Goal: Task Accomplishment & Management: Complete application form

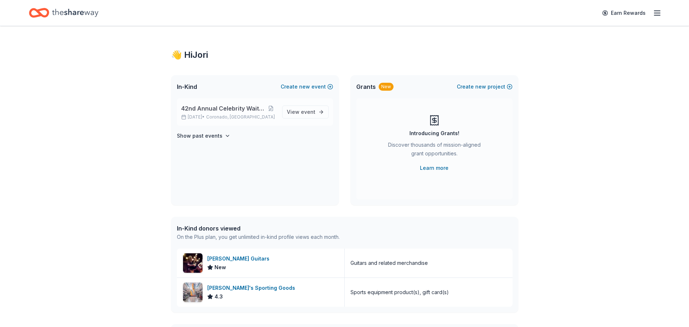
click at [237, 111] on span "42nd Annual Celebrity Waiters Luncheon" at bounding box center [223, 108] width 85 height 9
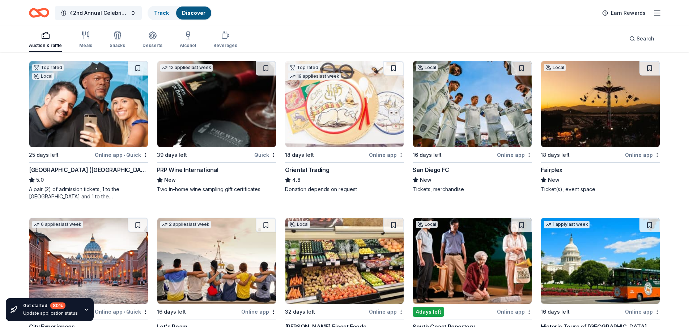
scroll to position [36, 0]
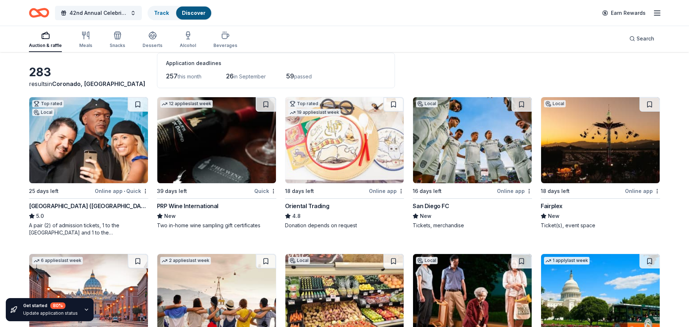
click at [430, 105] on div "Local" at bounding box center [427, 103] width 22 height 7
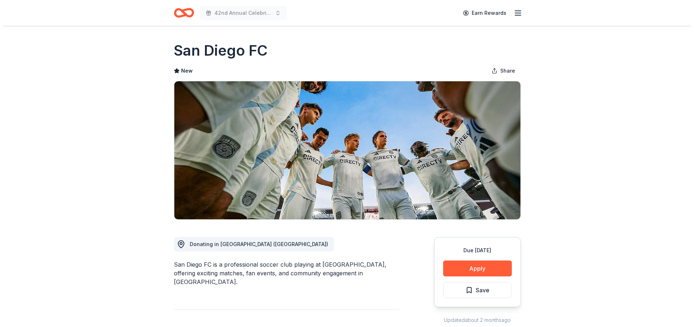
scroll to position [181, 0]
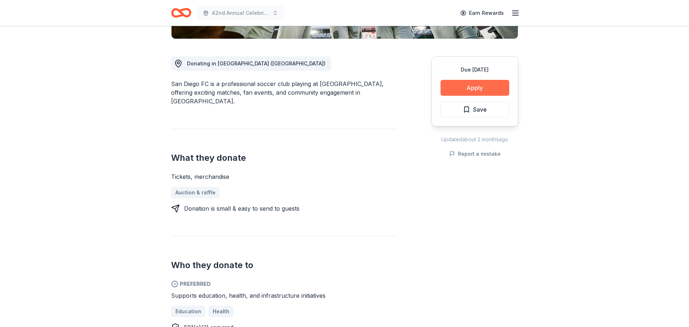
click at [479, 85] on button "Apply" at bounding box center [474, 88] width 69 height 16
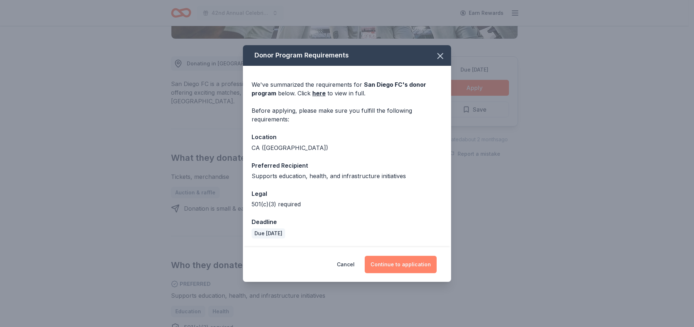
click at [403, 264] on button "Continue to application" at bounding box center [401, 264] width 72 height 17
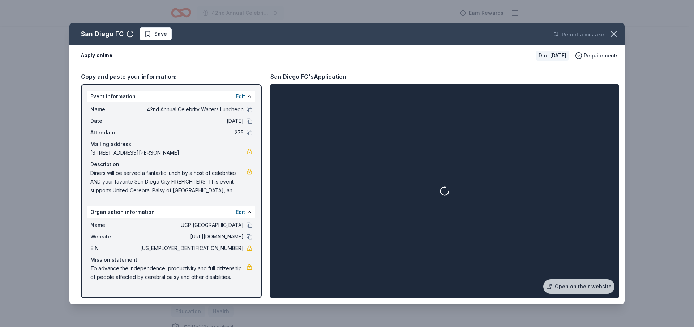
click at [100, 56] on button "Apply online" at bounding box center [96, 55] width 31 height 15
